Goal: Transaction & Acquisition: Purchase product/service

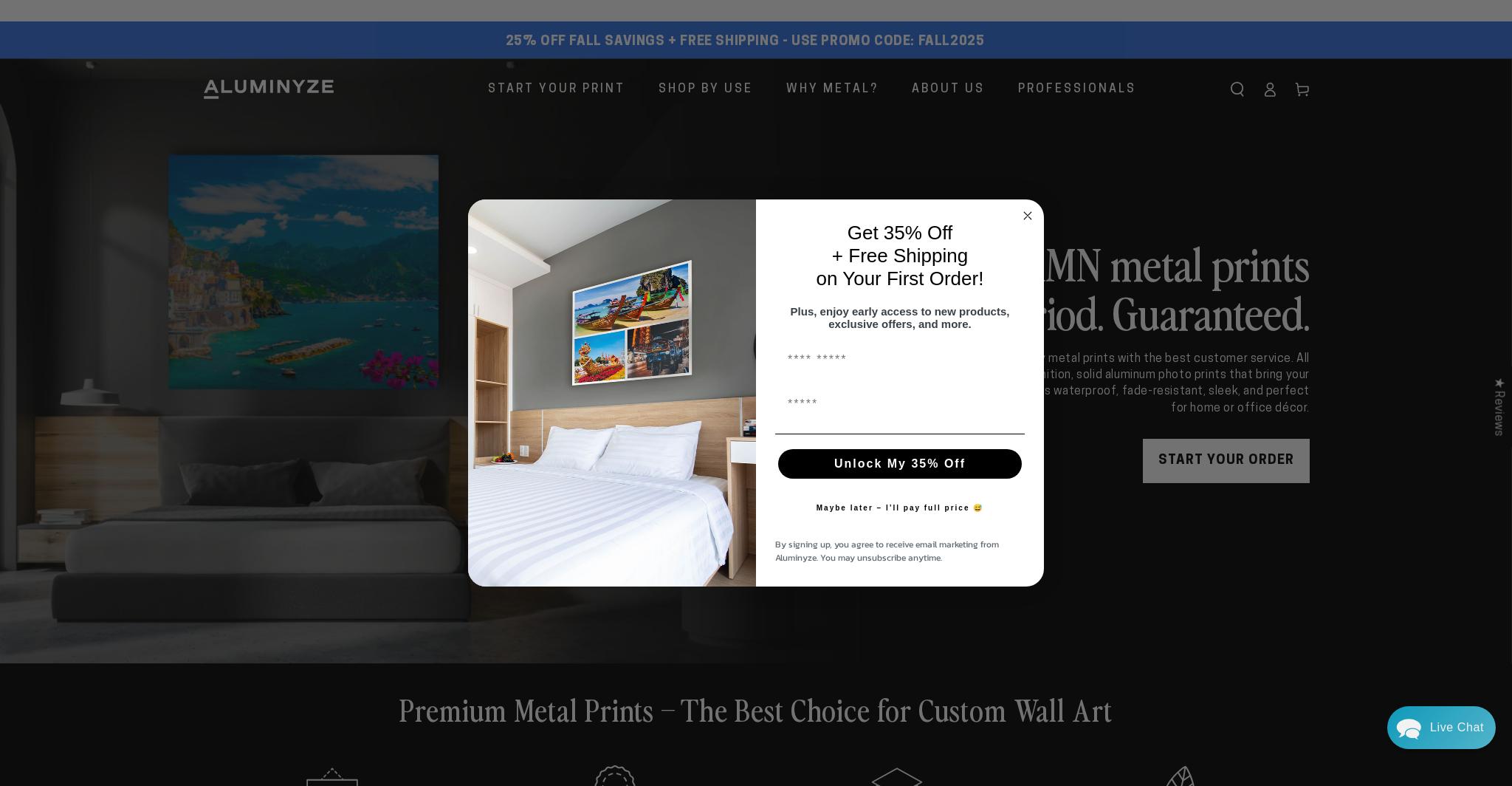
click at [1023, 208] on circle "Close dialog" at bounding box center [1028, 216] width 17 height 17
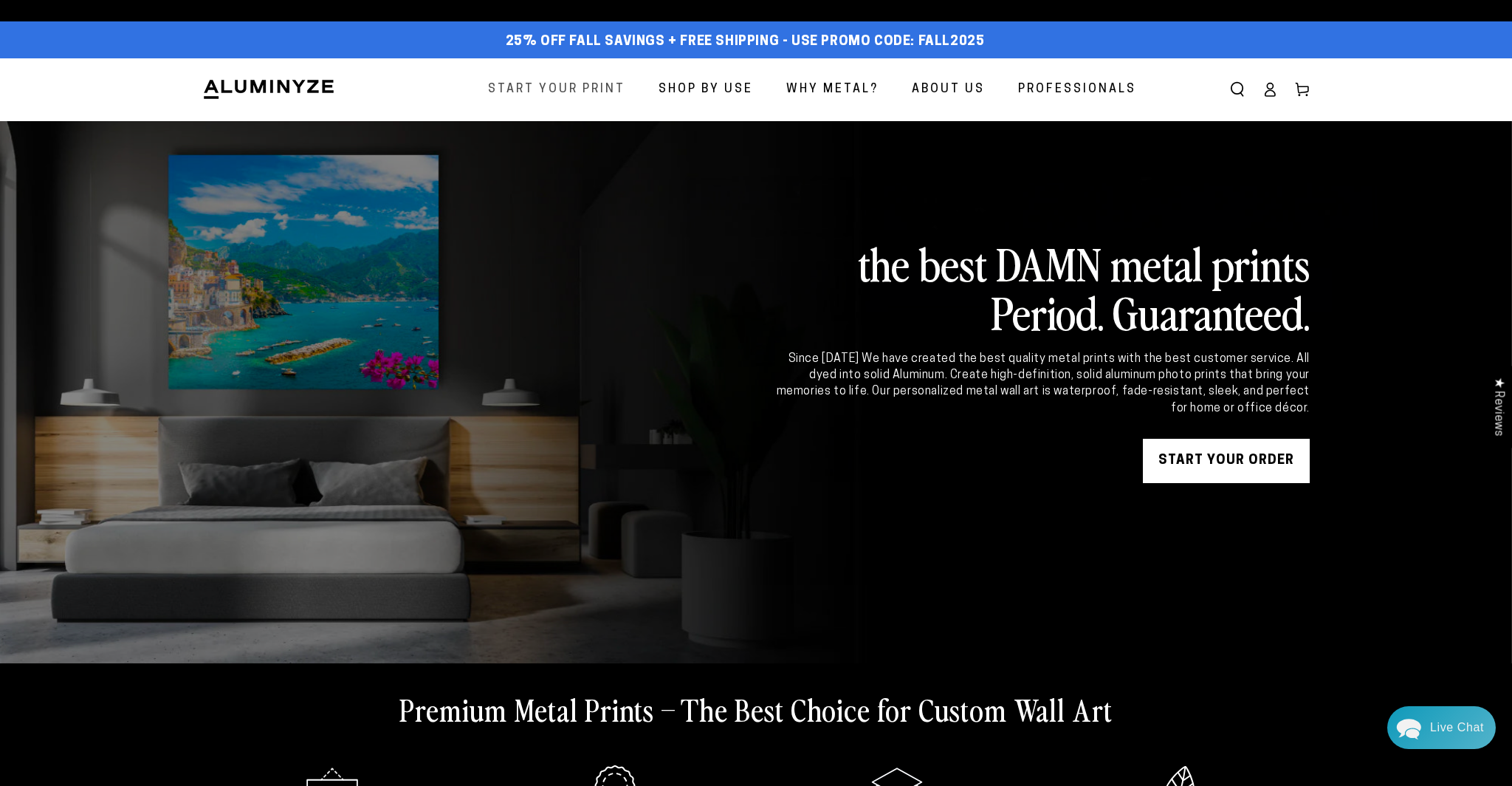
click at [546, 85] on span "Start Your Print" at bounding box center [557, 90] width 138 height 22
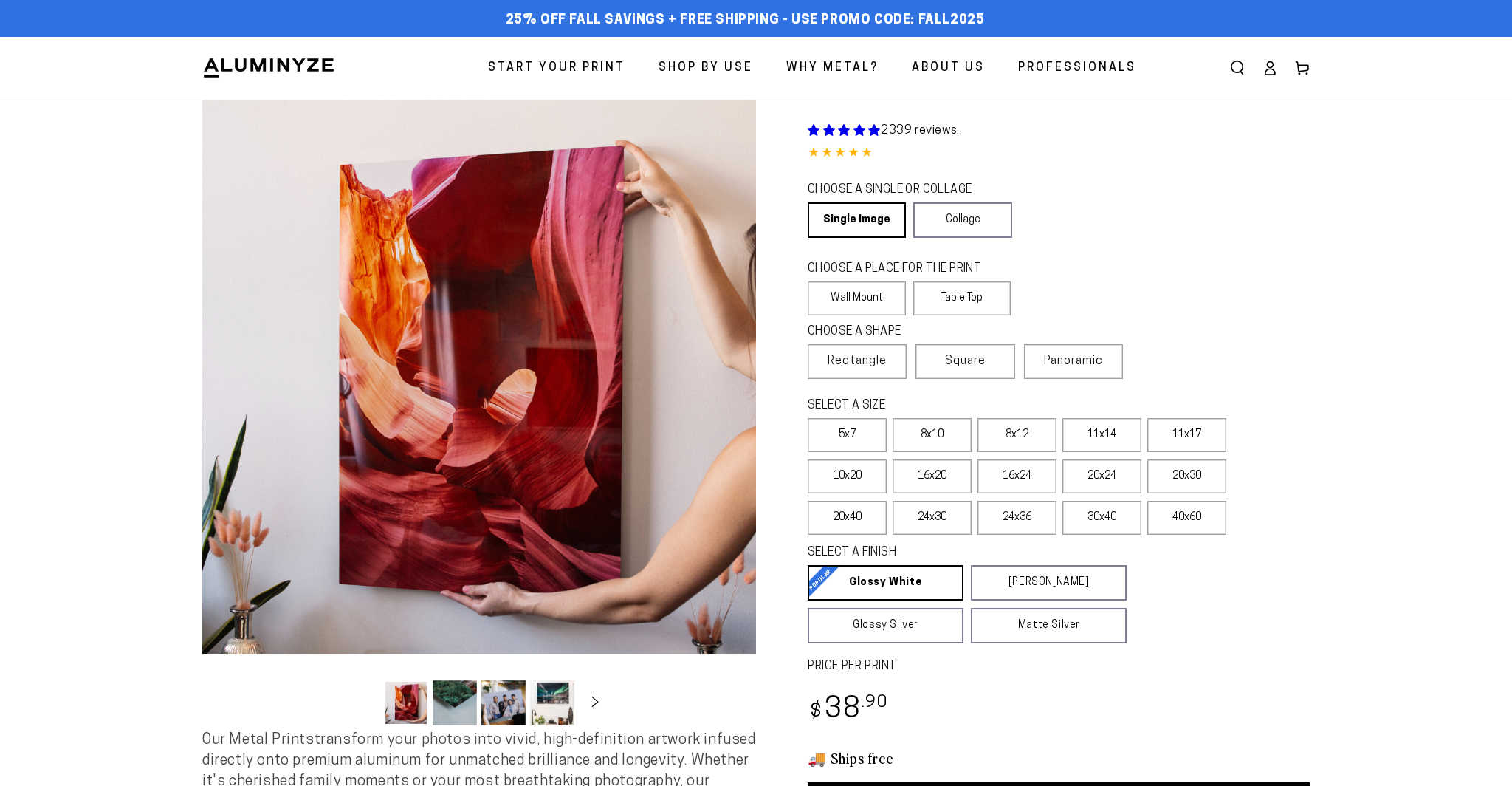
select select "**********"
click at [956, 365] on span "Square" at bounding box center [965, 361] width 41 height 17
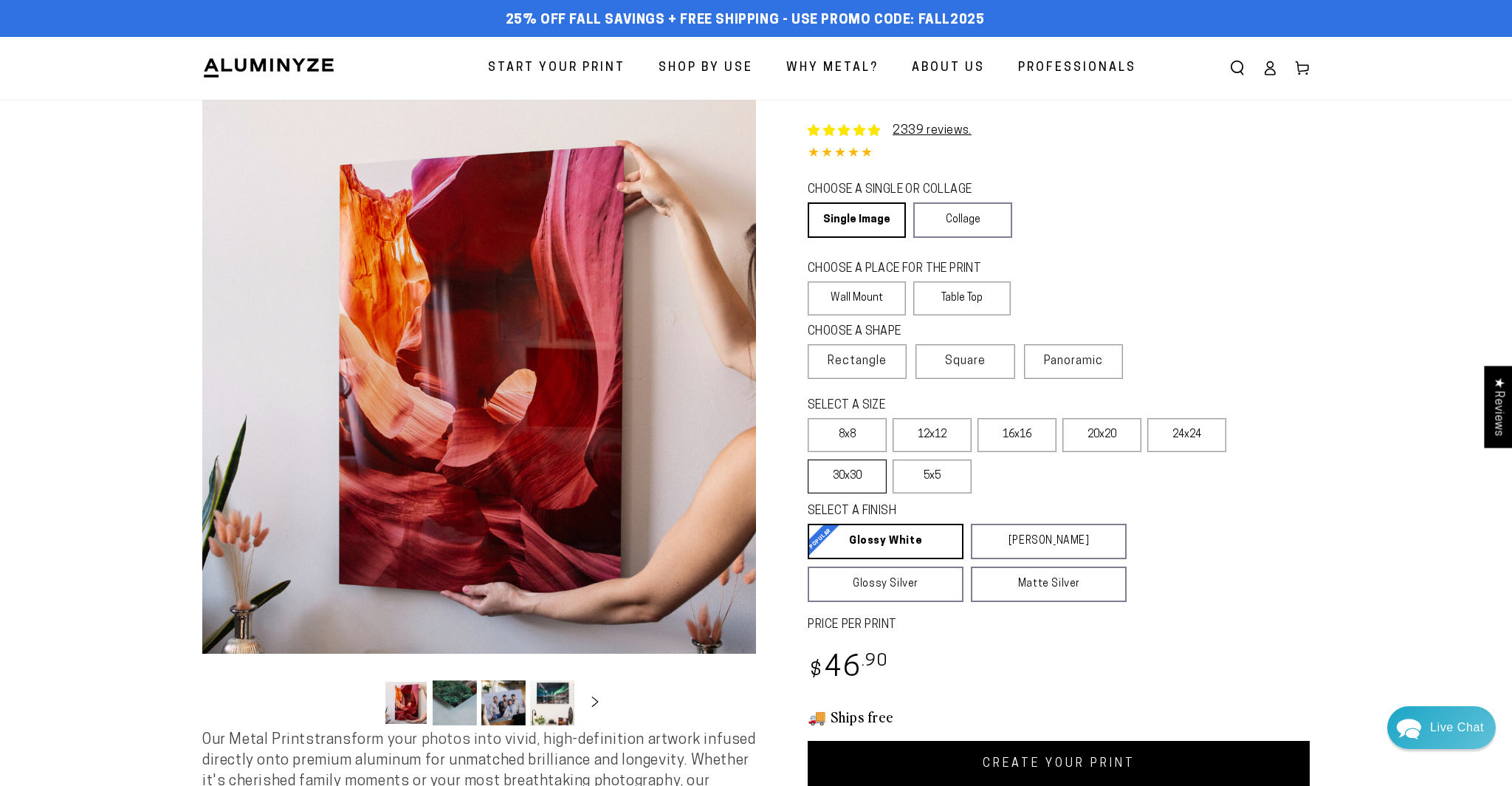
click at [851, 490] on label "30x30" at bounding box center [847, 476] width 79 height 34
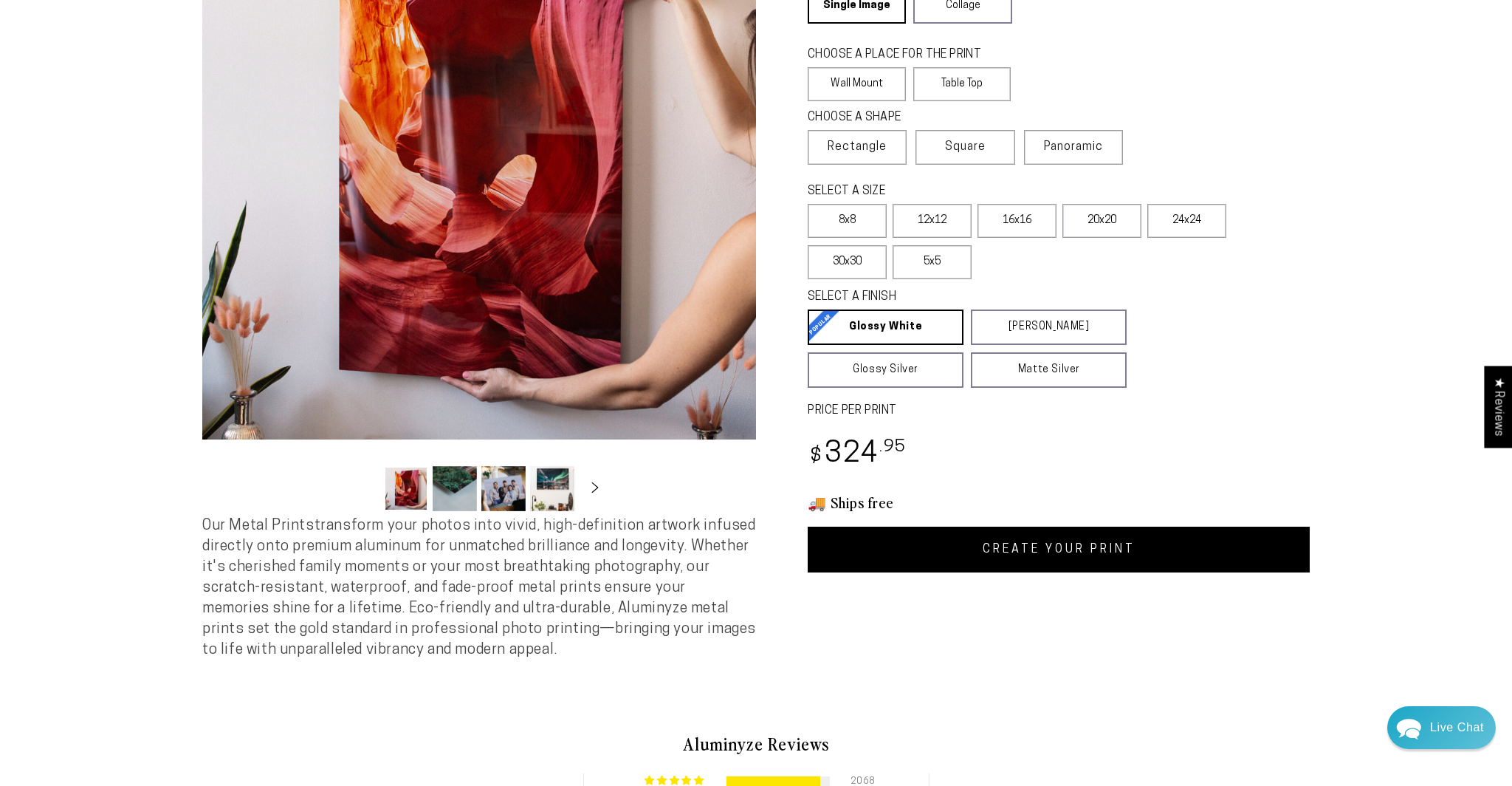
scroll to position [220, 0]
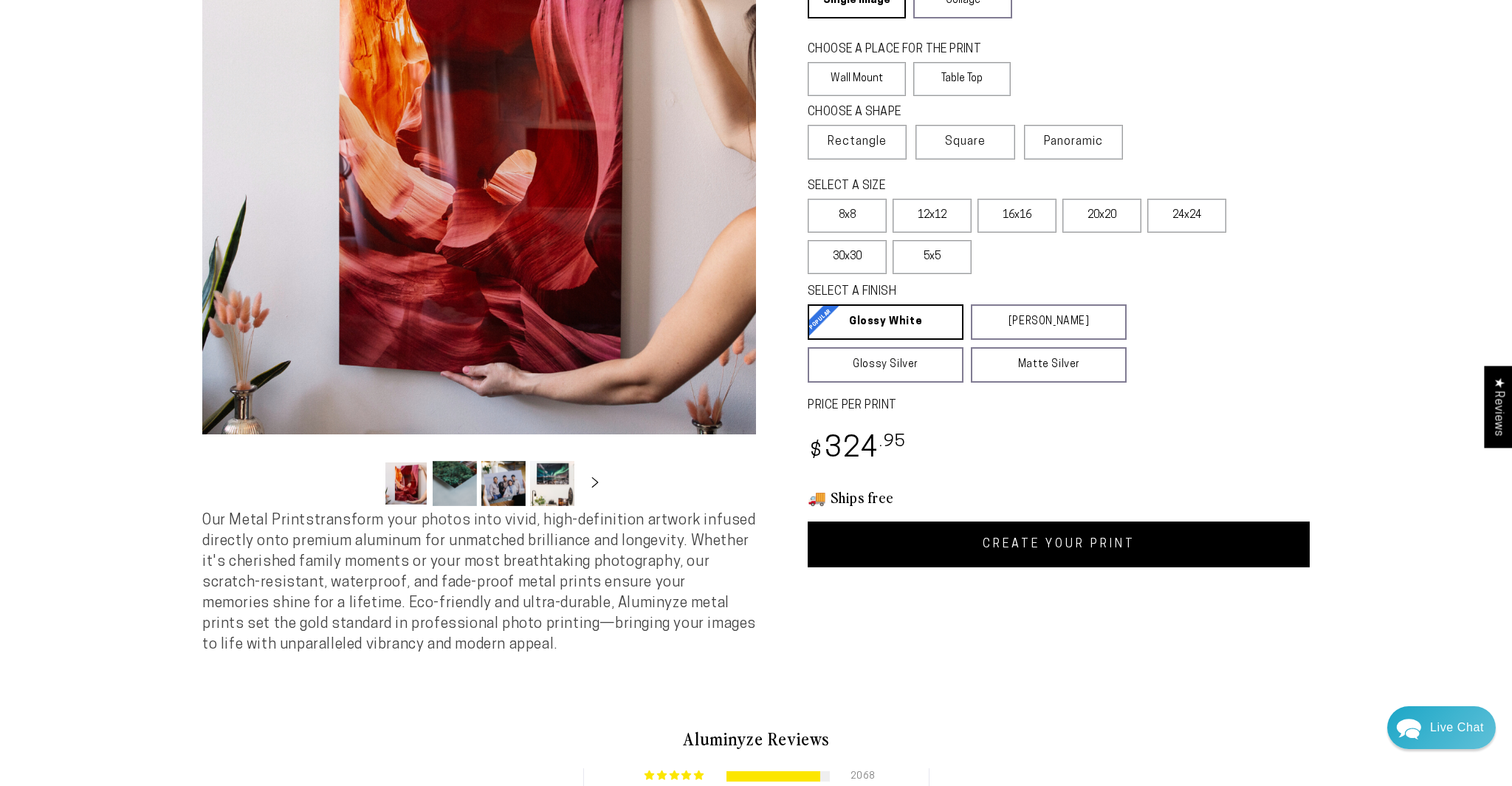
click at [991, 551] on link "CREATE YOUR PRINT" at bounding box center [1059, 544] width 502 height 46
